Goal: Task Accomplishment & Management: Use online tool/utility

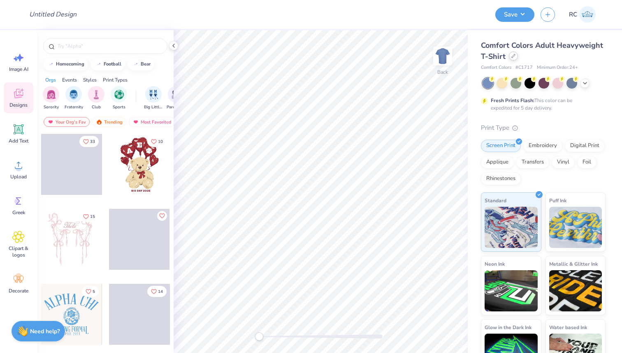
click at [516, 58] on icon at bounding box center [513, 56] width 4 height 4
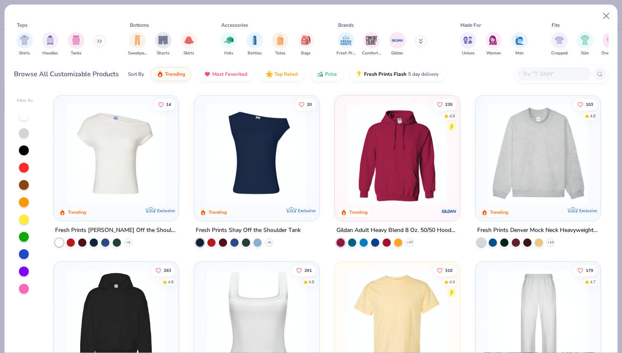
click at [558, 69] on input "text" at bounding box center [553, 73] width 63 height 9
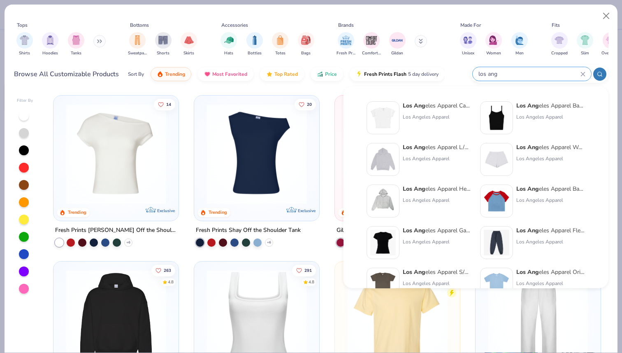
type input "los ang"
click at [438, 107] on div "Los Ang eles Apparel Cap Sleeve Baby Rib Crop Top" at bounding box center [437, 105] width 69 height 9
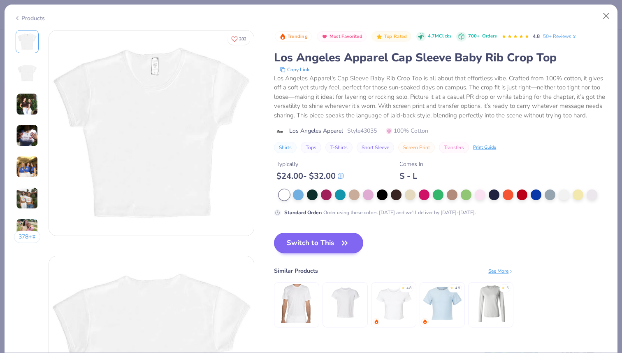
drag, startPoint x: 314, startPoint y: 234, endPoint x: 316, endPoint y: 246, distance: 12.1
click at [314, 235] on div "Trending Most Favorited Top Rated 4.7M Clicks 700+ Orders 4.8 50+ Reviews Los A…" at bounding box center [441, 187] width 334 height 314
click at [318, 249] on button "Switch to This" at bounding box center [318, 242] width 89 height 21
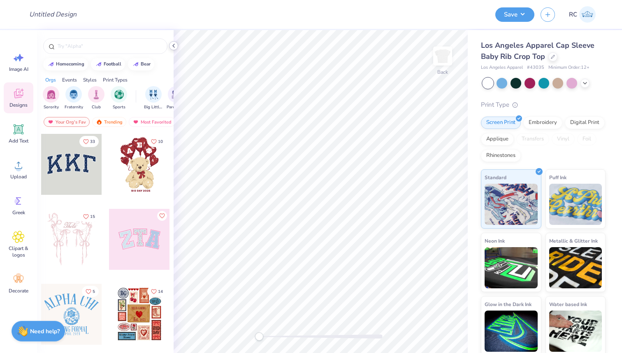
click at [172, 46] on icon at bounding box center [173, 45] width 7 height 7
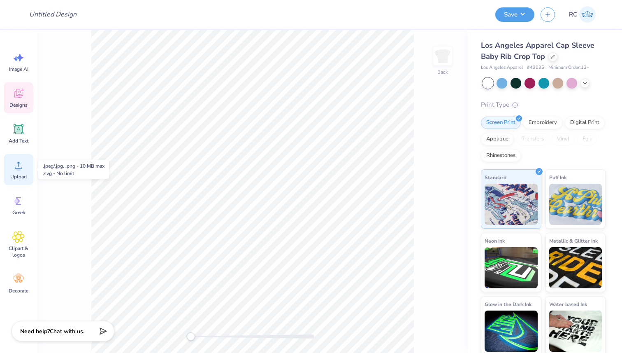
click at [24, 170] on icon at bounding box center [18, 165] width 12 height 12
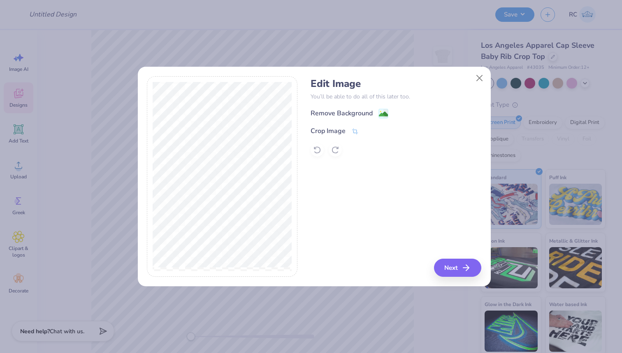
click at [380, 109] on div "Remove Background" at bounding box center [396, 113] width 171 height 10
click at [381, 111] on image at bounding box center [383, 114] width 9 height 9
click at [471, 264] on icon "button" at bounding box center [469, 267] width 10 height 10
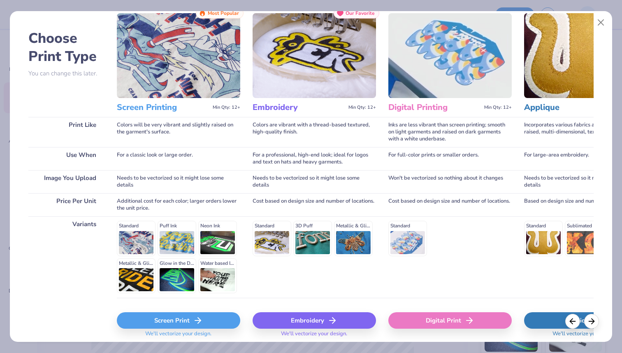
scroll to position [58, 0]
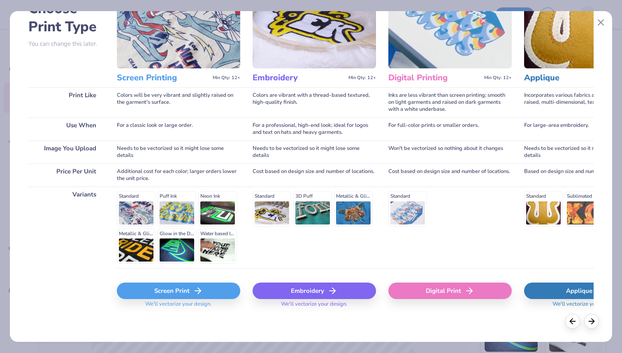
click at [185, 293] on div "Screen Print" at bounding box center [178, 290] width 123 height 16
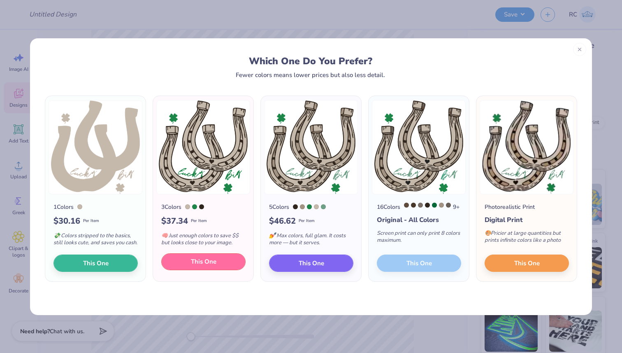
click at [210, 266] on span "This One" at bounding box center [204, 261] width 26 height 9
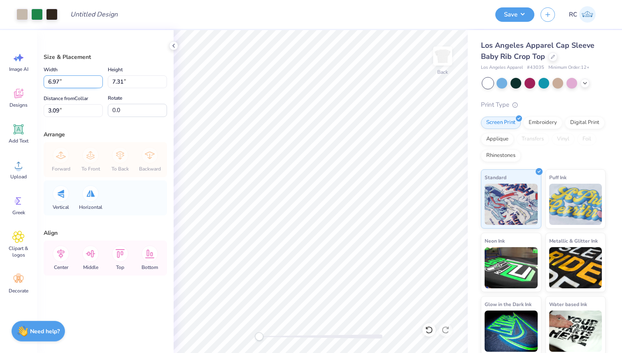
click at [71, 81] on input "6.97" at bounding box center [73, 81] width 59 height 13
type input "6.00"
type input "6.29"
type input "3.60"
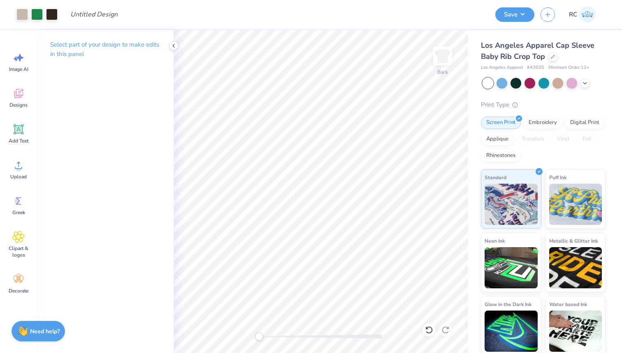
click at [468, 289] on div "Art colors Design Title Save RC Image AI Designs Add Text Upload Greek Clipart …" at bounding box center [311, 176] width 622 height 353
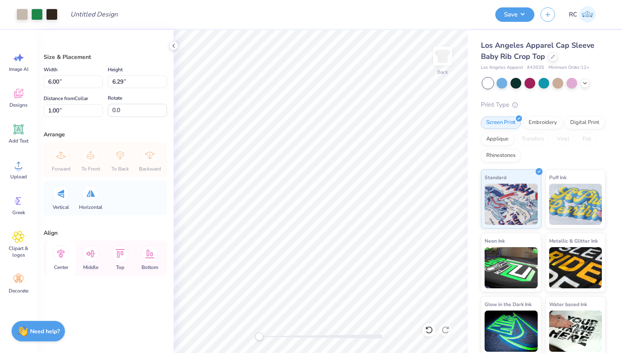
click at [63, 252] on icon at bounding box center [60, 253] width 7 height 9
click at [157, 155] on div "Forward To Front To Back Backward" at bounding box center [105, 159] width 118 height 35
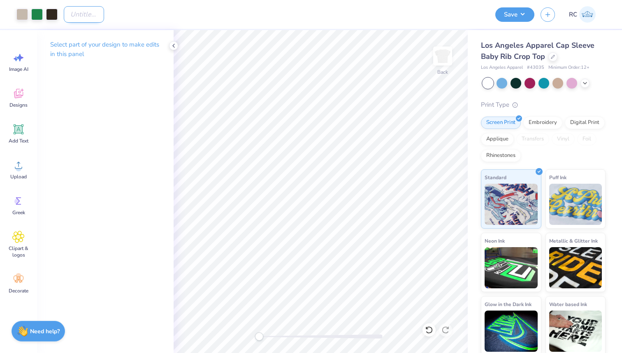
click at [93, 8] on input "Design Title" at bounding box center [84, 14] width 40 height 16
type input "Big Little Shirts for Madi"
click at [514, 11] on button "Save" at bounding box center [514, 13] width 39 height 14
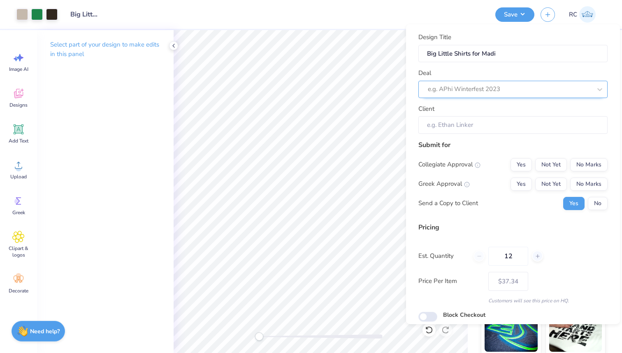
click at [502, 84] on div at bounding box center [510, 89] width 164 height 11
paste input "Big Little Shirts for Madi"
type input "Big Little Shirts for Madi"
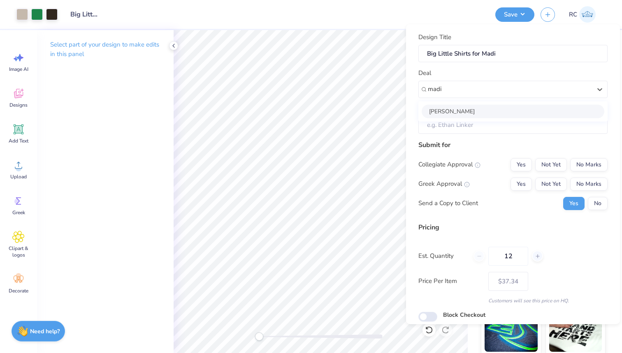
click at [485, 114] on div "Madi Grace" at bounding box center [513, 112] width 183 height 14
type input "madi"
type input "Madi Grace"
click at [487, 121] on input "Madi Grace" at bounding box center [512, 125] width 189 height 18
click at [520, 186] on button "Yes" at bounding box center [521, 183] width 21 height 13
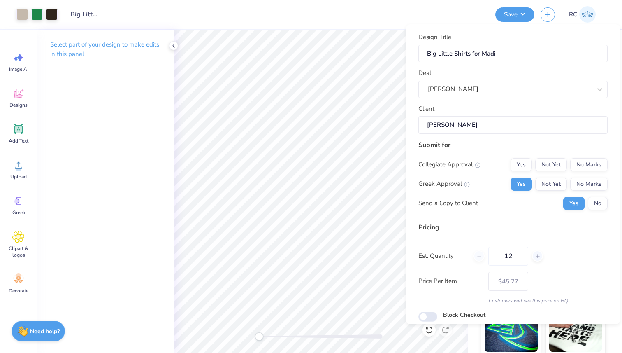
click at [608, 187] on div "Design Title Big Little Shirts for Madi Deal Madi Grace Client Madi Grace Submi…" at bounding box center [513, 174] width 214 height 300
click at [591, 163] on button "No Marks" at bounding box center [588, 164] width 37 height 13
click at [583, 185] on button "No Marks" at bounding box center [588, 183] width 37 height 13
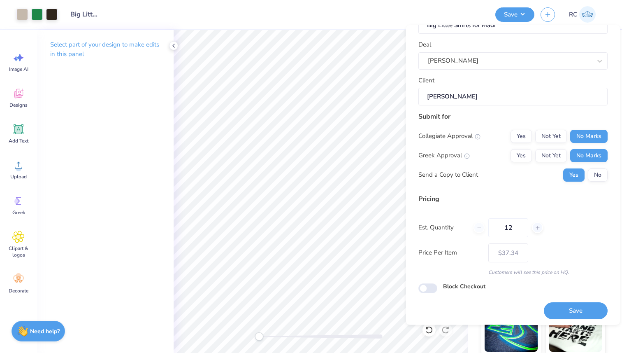
scroll to position [31, 0]
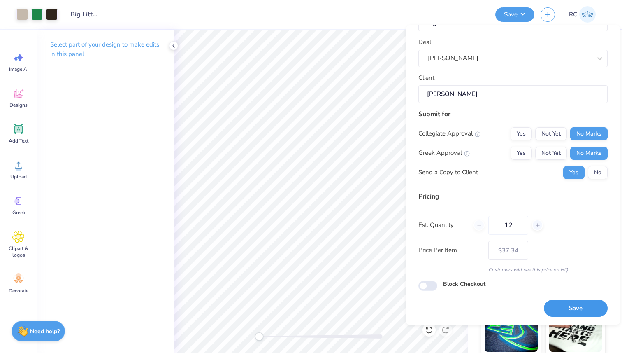
click at [570, 308] on button "Save" at bounding box center [576, 308] width 64 height 17
type input "– –"
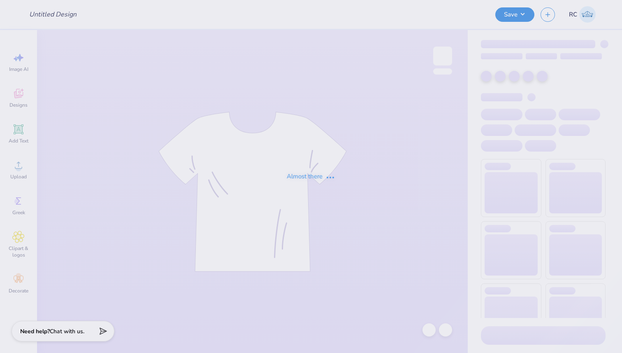
type input "seafoam"
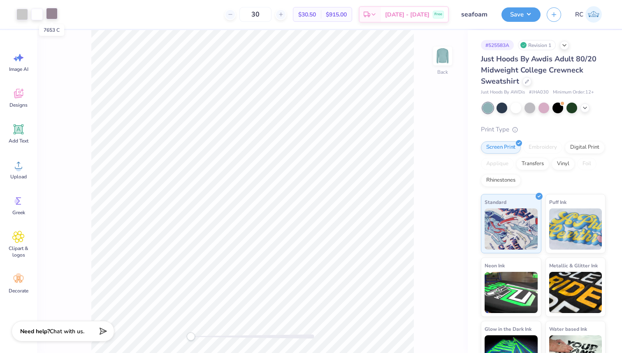
click at [52, 14] on div at bounding box center [52, 14] width 12 height 12
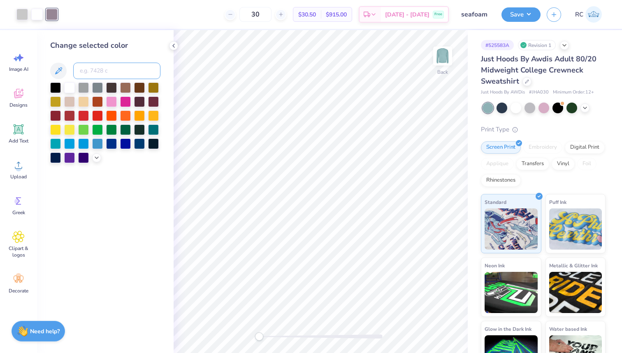
click at [100, 70] on input at bounding box center [116, 71] width 87 height 16
type input "cool gray3"
click at [518, 20] on button "Save" at bounding box center [521, 13] width 39 height 14
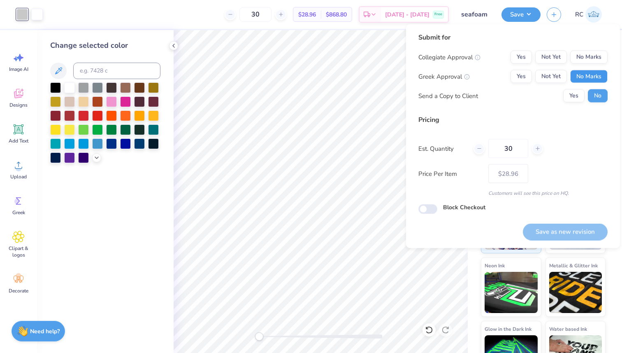
click at [588, 75] on button "No Marks" at bounding box center [588, 76] width 37 height 13
click at [587, 54] on button "No Marks" at bounding box center [588, 57] width 37 height 13
click at [577, 95] on button "Yes" at bounding box center [573, 95] width 21 height 13
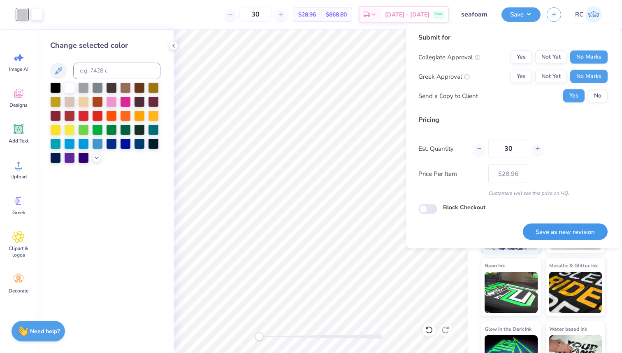
click at [571, 228] on button "Save as new revision" at bounding box center [565, 231] width 85 height 17
type input "$28.96"
